Goal: Task Accomplishment & Management: Manage account settings

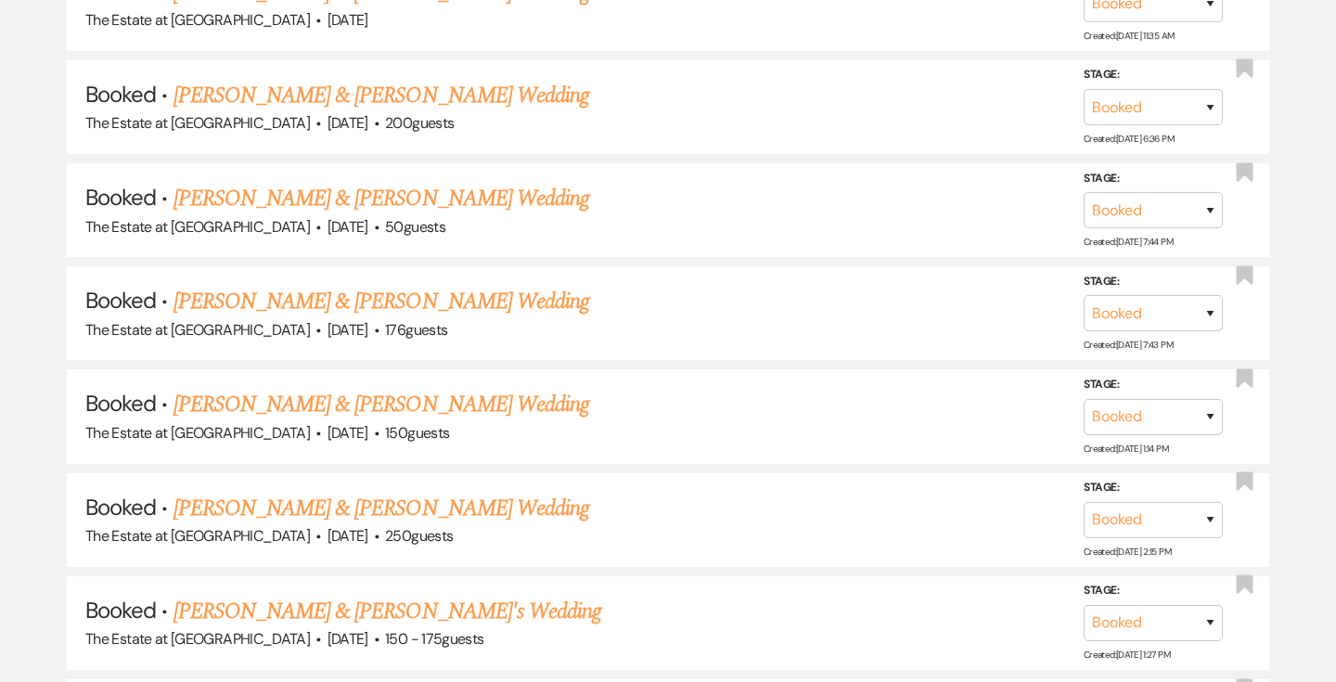
scroll to position [2908, 0]
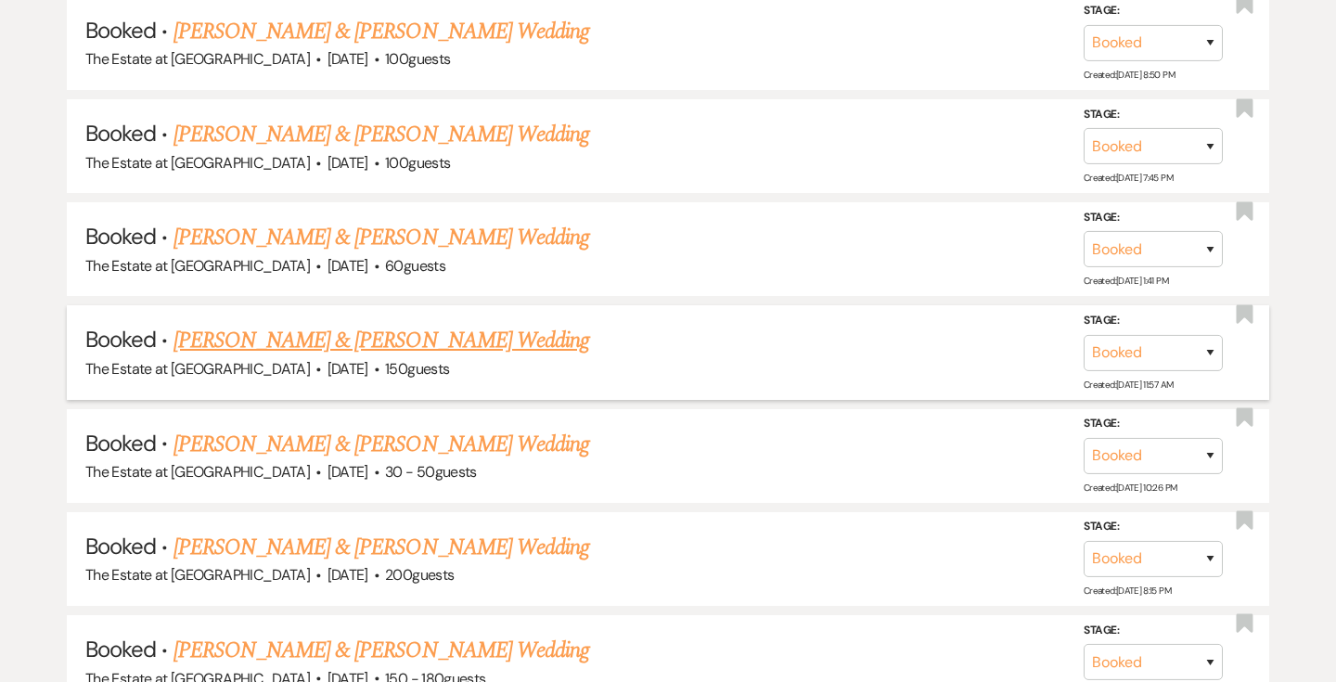
click at [414, 339] on link "[PERSON_NAME] & [PERSON_NAME] Wedding" at bounding box center [382, 340] width 416 height 33
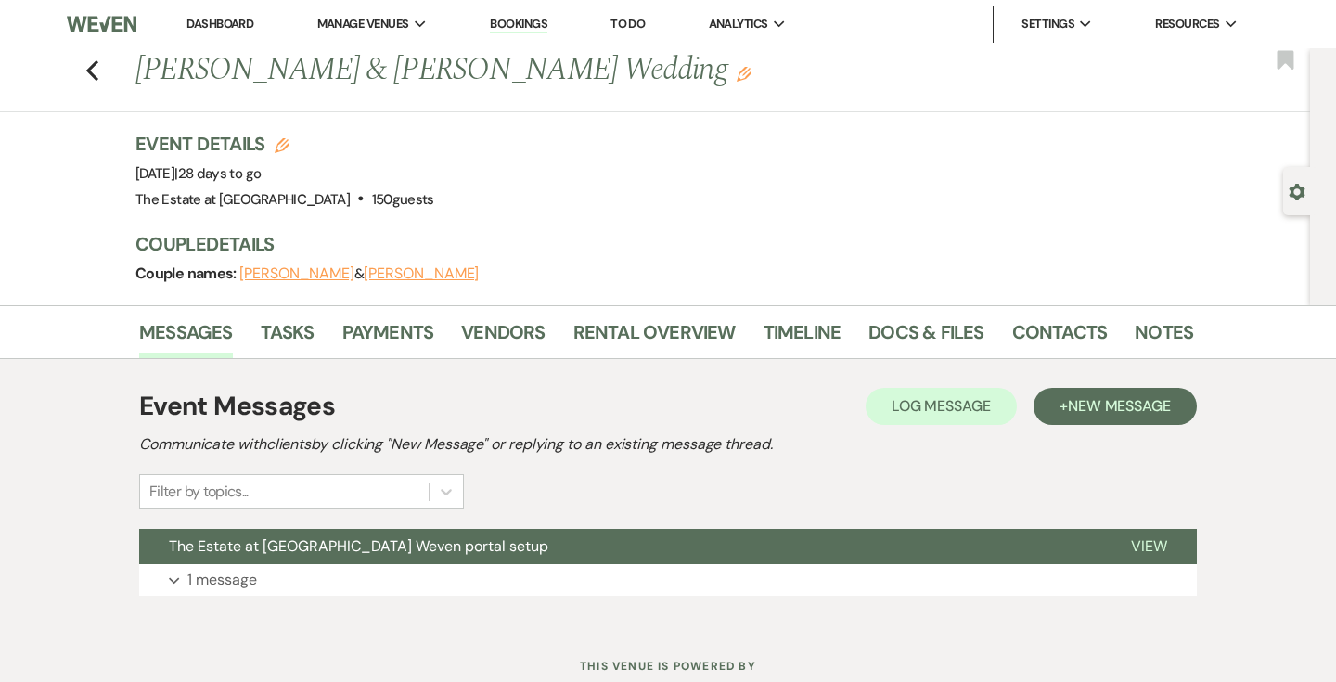
click at [1038, 308] on div "Messages Tasks Payments Vendors Rental Overview Timeline Docs & Files Contacts …" at bounding box center [668, 332] width 1336 height 54
click at [1034, 319] on link "Contacts" at bounding box center [1060, 337] width 96 height 41
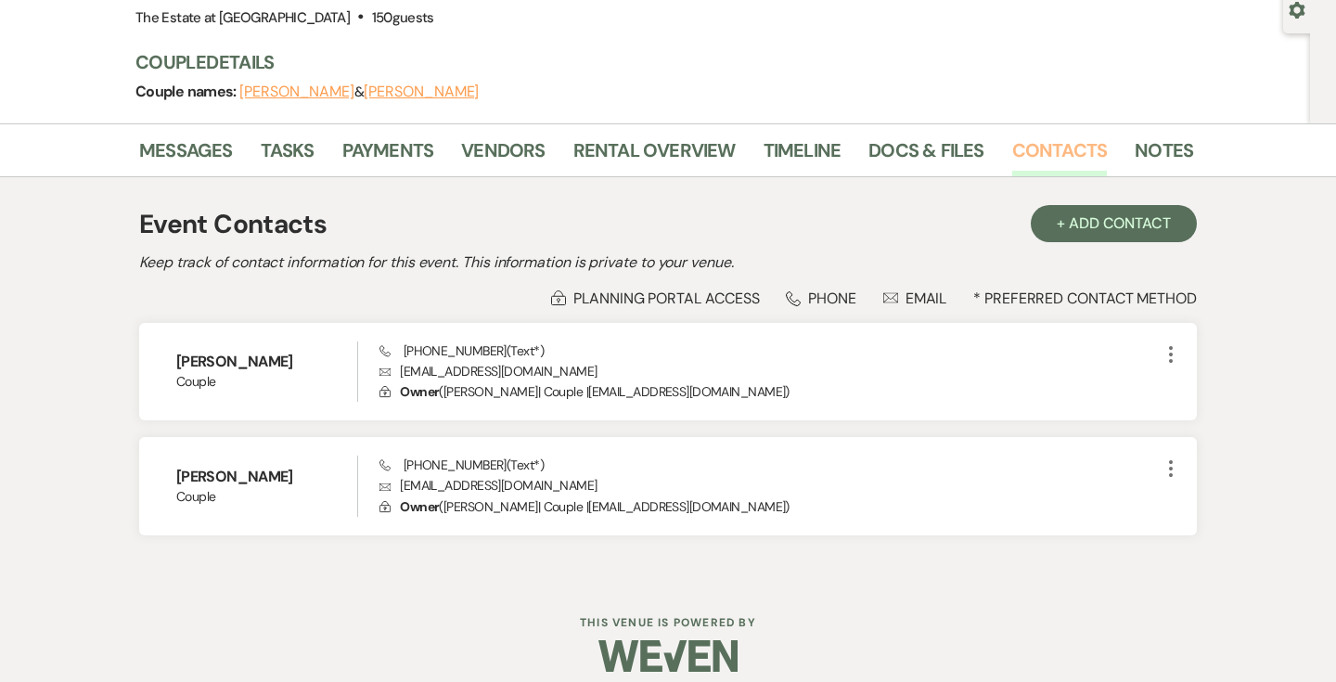
scroll to position [200, 0]
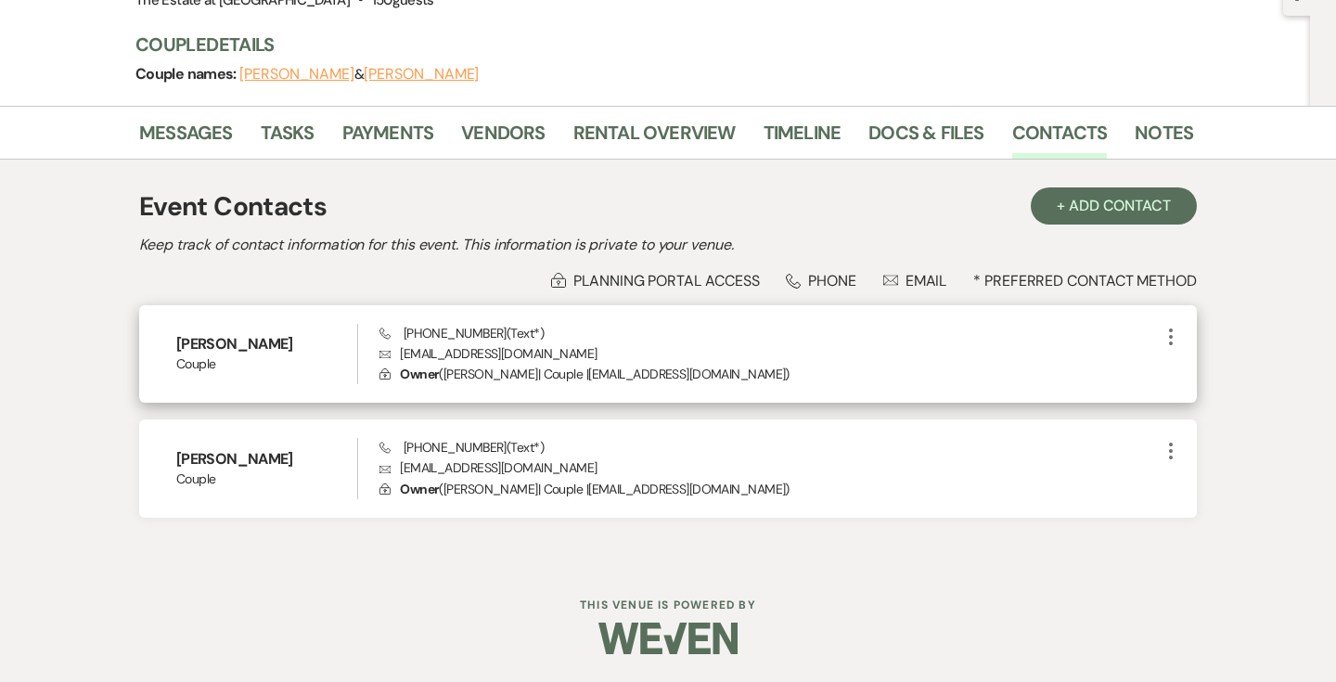
click at [447, 353] on p "Envelope [EMAIL_ADDRESS][DOMAIN_NAME]" at bounding box center [770, 353] width 780 height 20
copy p "[EMAIL_ADDRESS][DOMAIN_NAME]"
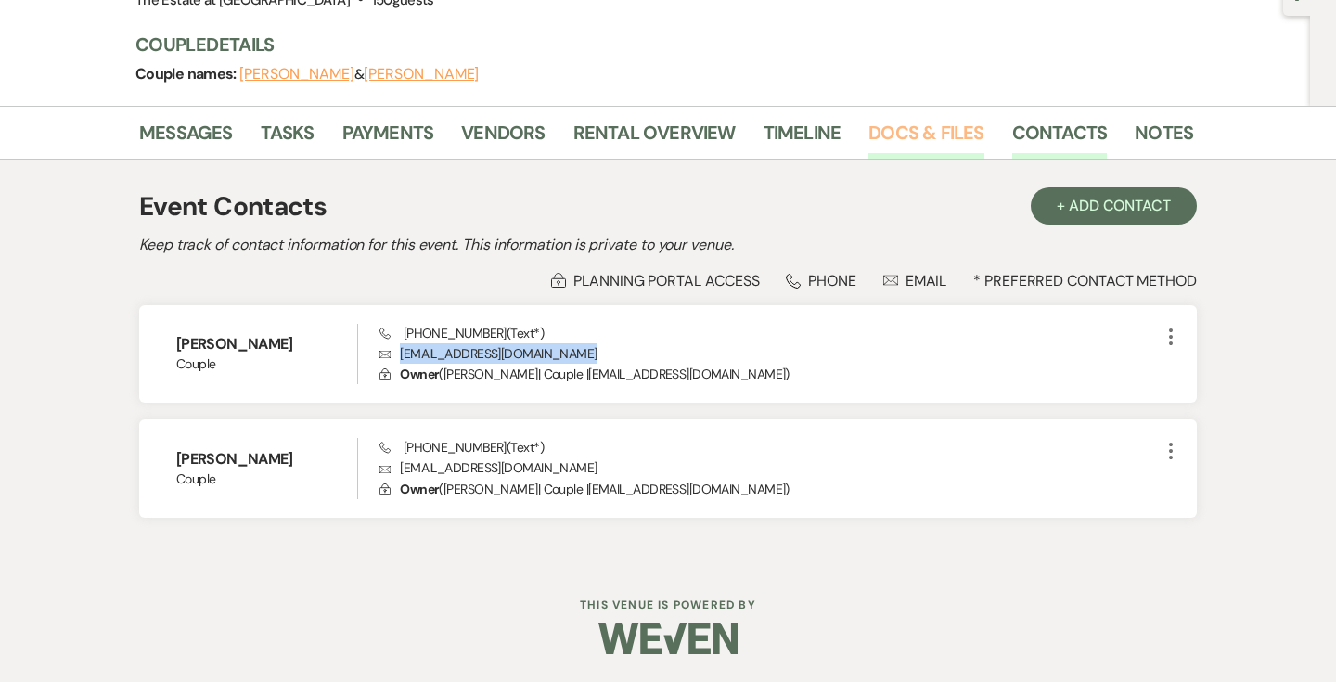
click at [878, 121] on link "Docs & Files" at bounding box center [926, 138] width 115 height 41
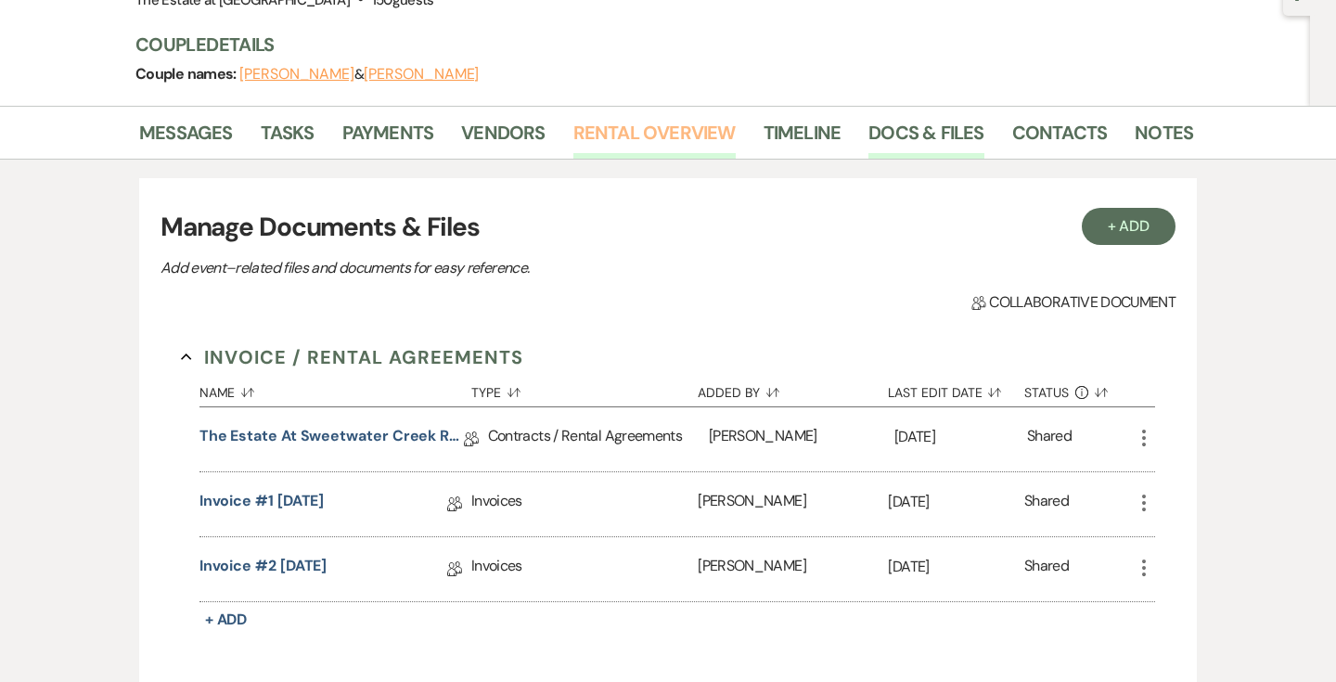
click at [684, 128] on link "Rental Overview" at bounding box center [655, 138] width 162 height 41
